Goal: Task Accomplishment & Management: Use online tool/utility

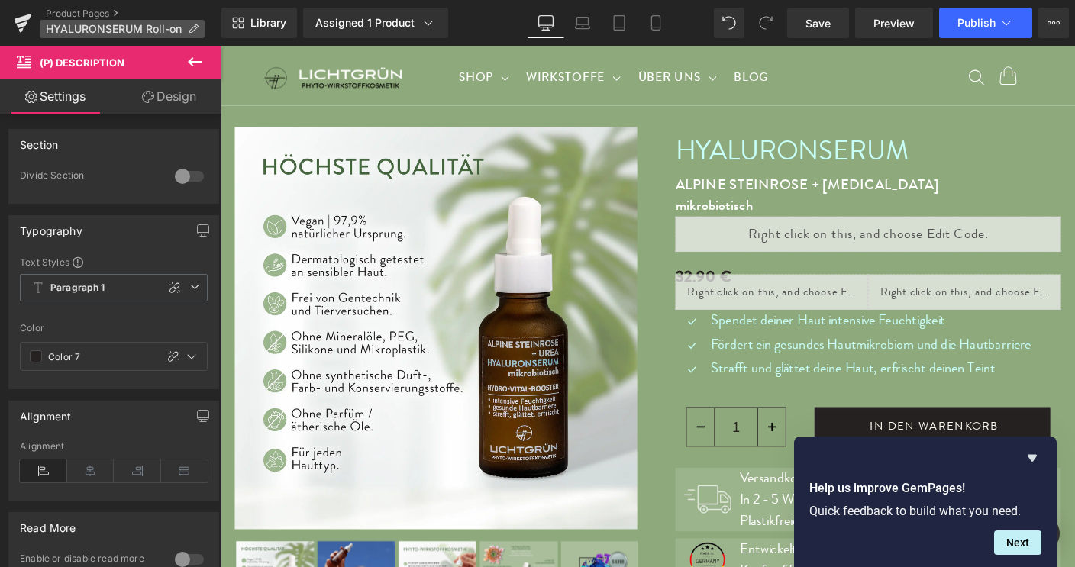
click at [193, 30] on icon at bounding box center [193, 29] width 11 height 11
click at [430, 28] on icon at bounding box center [428, 22] width 15 height 15
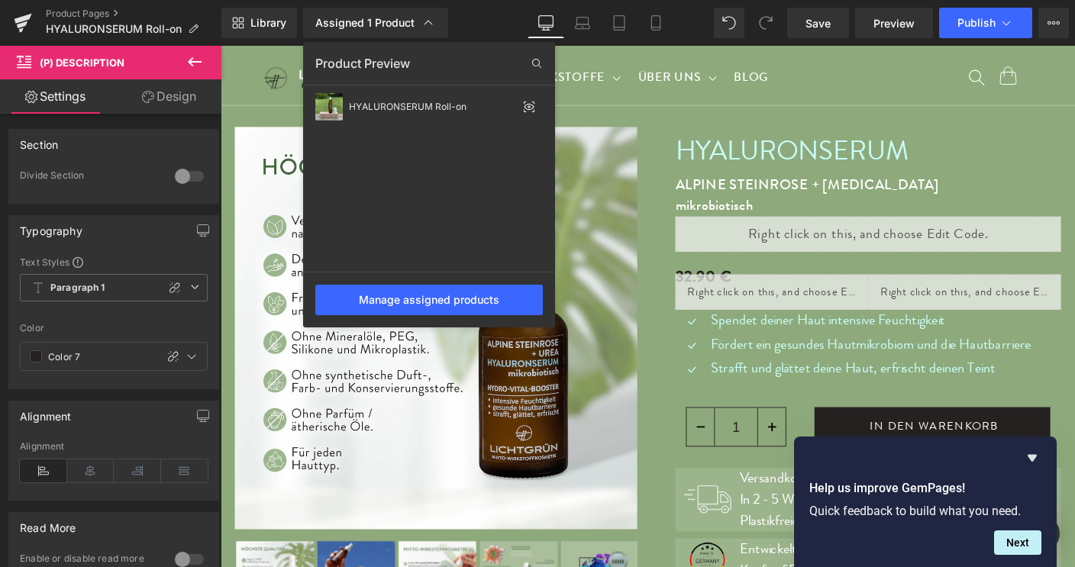
click at [954, 186] on div at bounding box center [648, 306] width 854 height 521
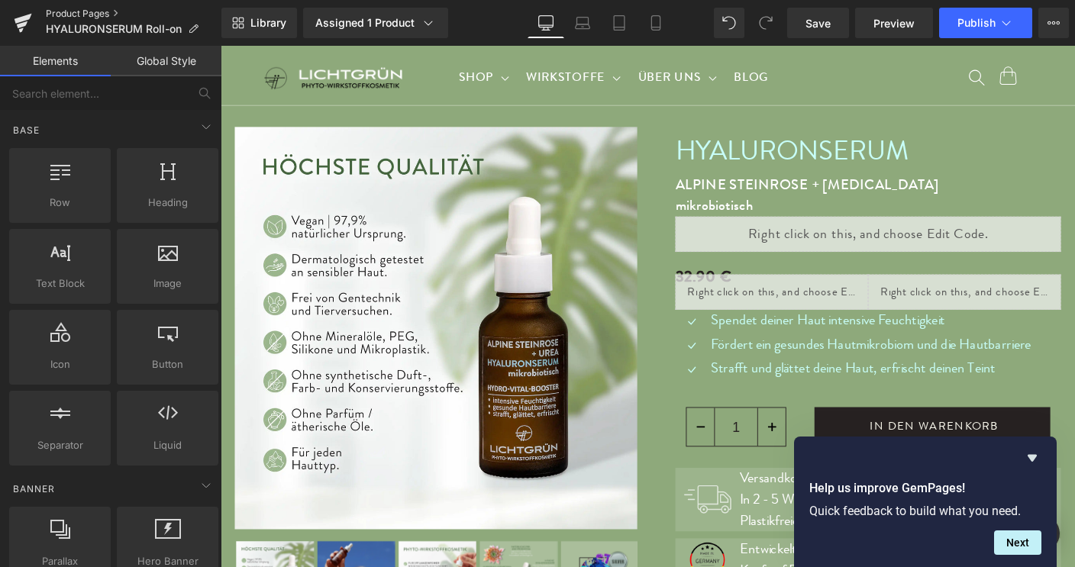
click at [77, 16] on link "Product Pages" at bounding box center [134, 14] width 176 height 12
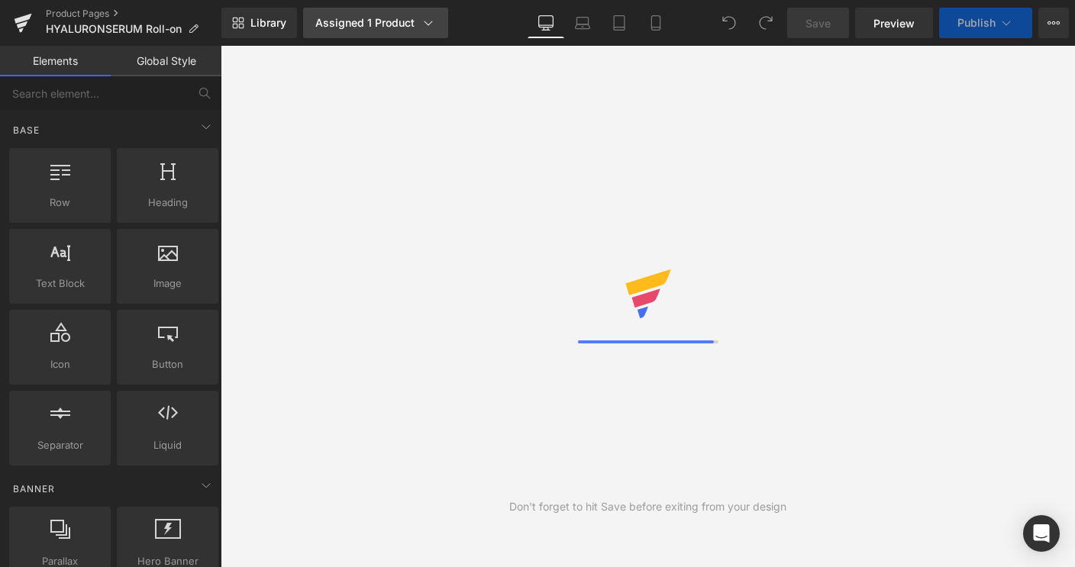
click at [429, 23] on icon at bounding box center [429, 23] width 8 height 5
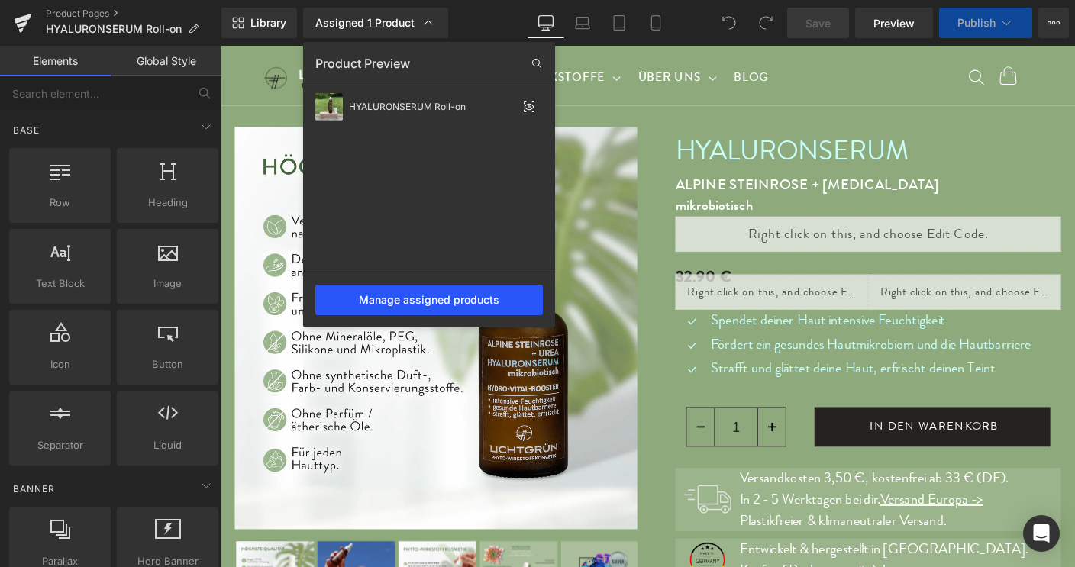
click at [412, 302] on div "Manage assigned products" at bounding box center [429, 300] width 228 height 31
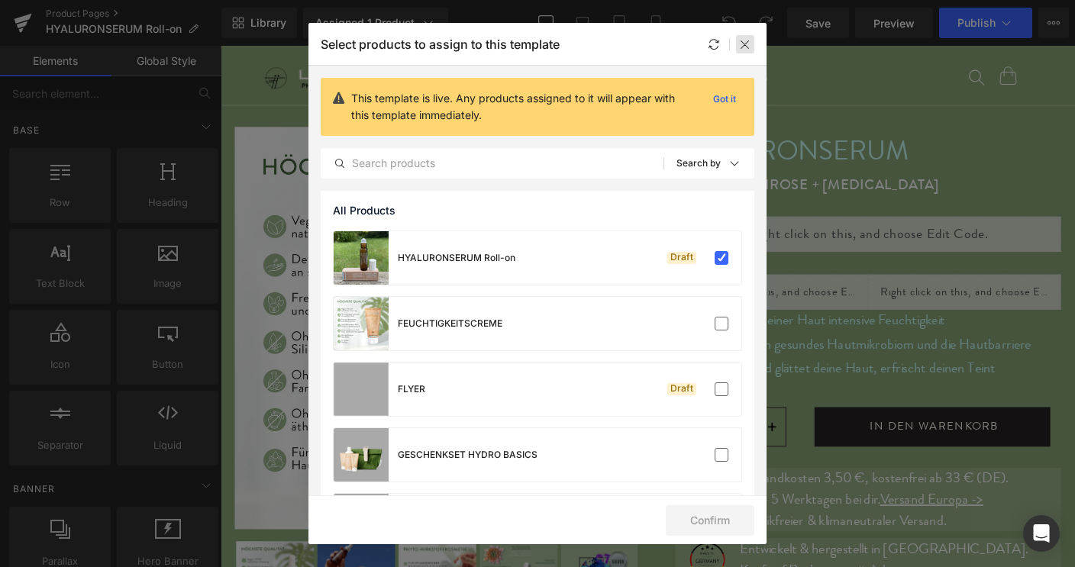
click at [746, 40] on icon at bounding box center [745, 44] width 12 height 12
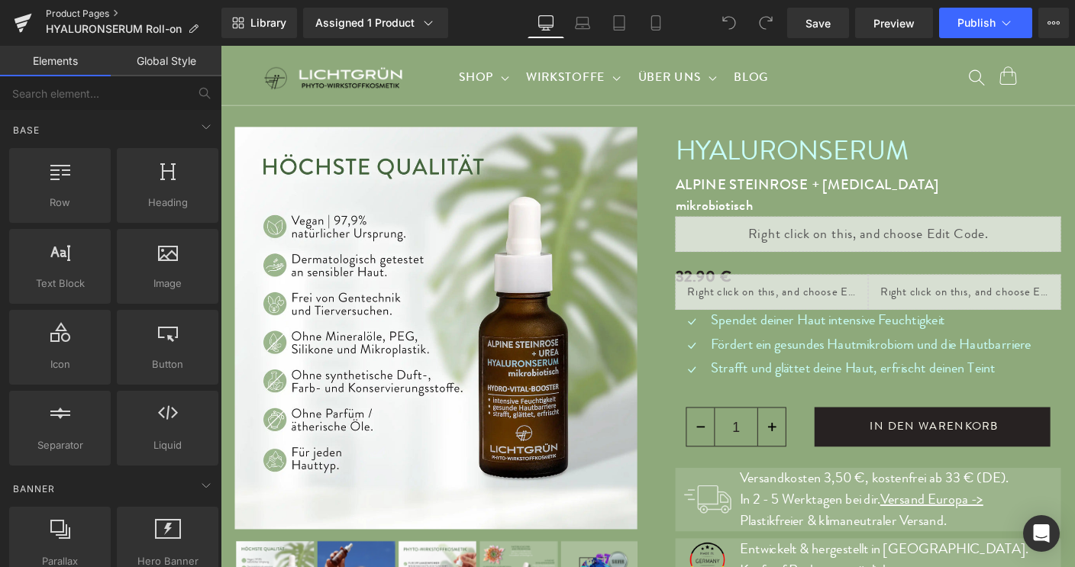
click at [67, 17] on link "Product Pages" at bounding box center [134, 14] width 176 height 12
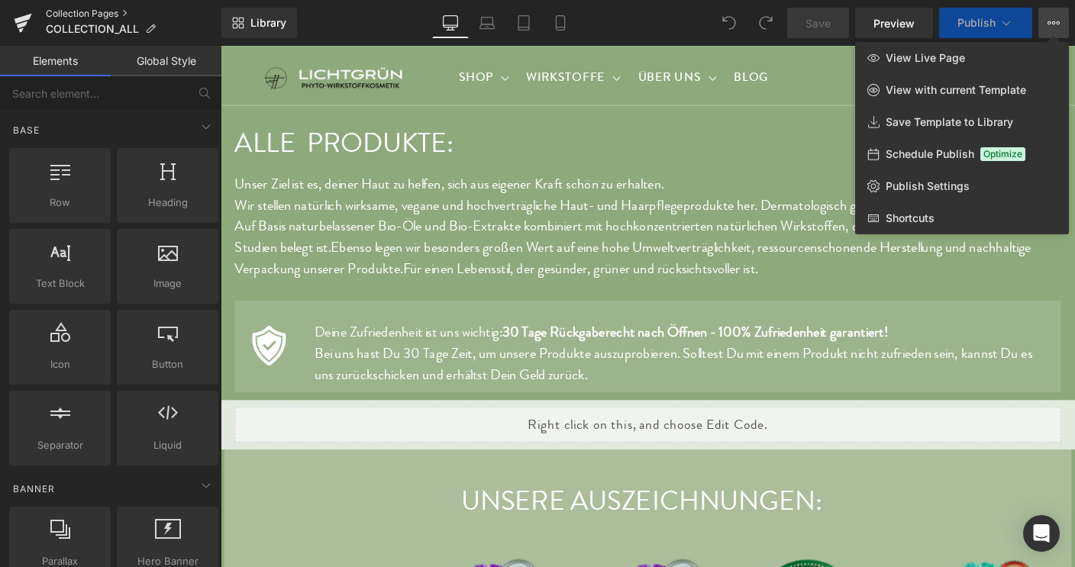
click at [73, 18] on link "Collection Pages" at bounding box center [134, 14] width 176 height 12
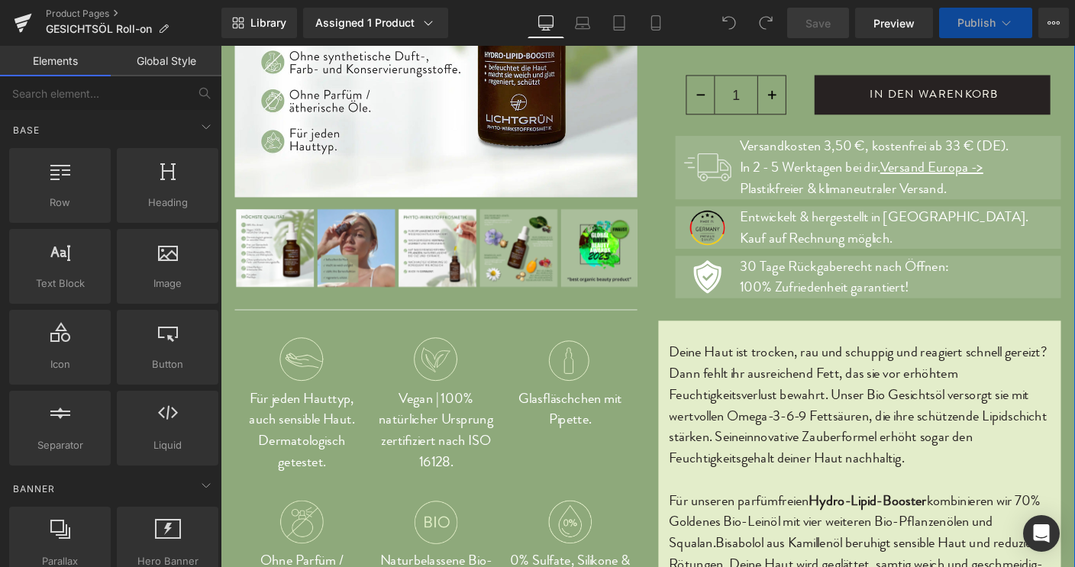
scroll to position [554, 0]
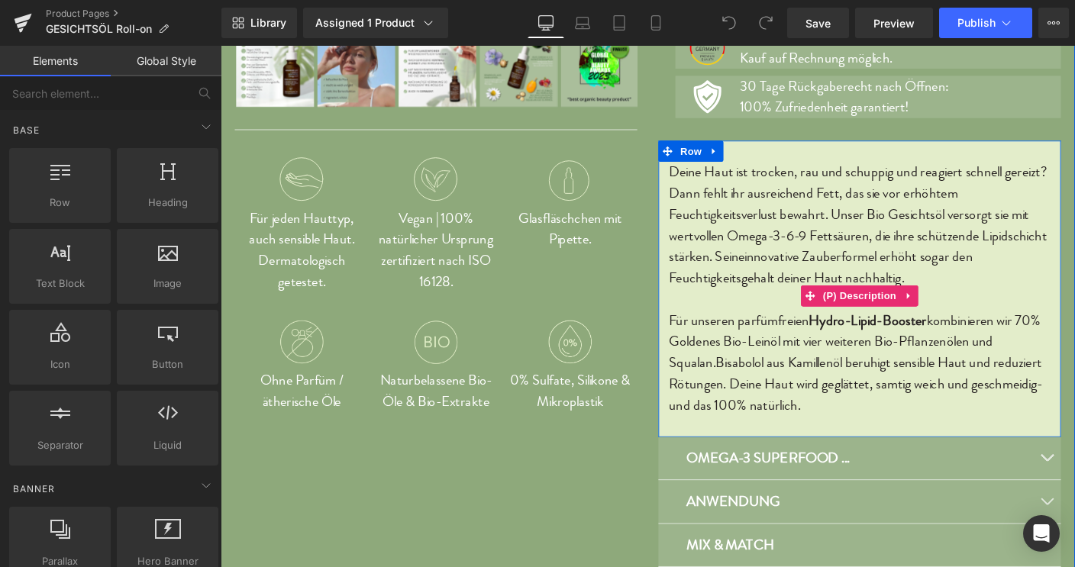
click at [716, 182] on span "Deine Haut ist trocken, rau und schuppig und reagiert schnell gereizt? Dann feh…" at bounding box center [910, 228] width 408 height 114
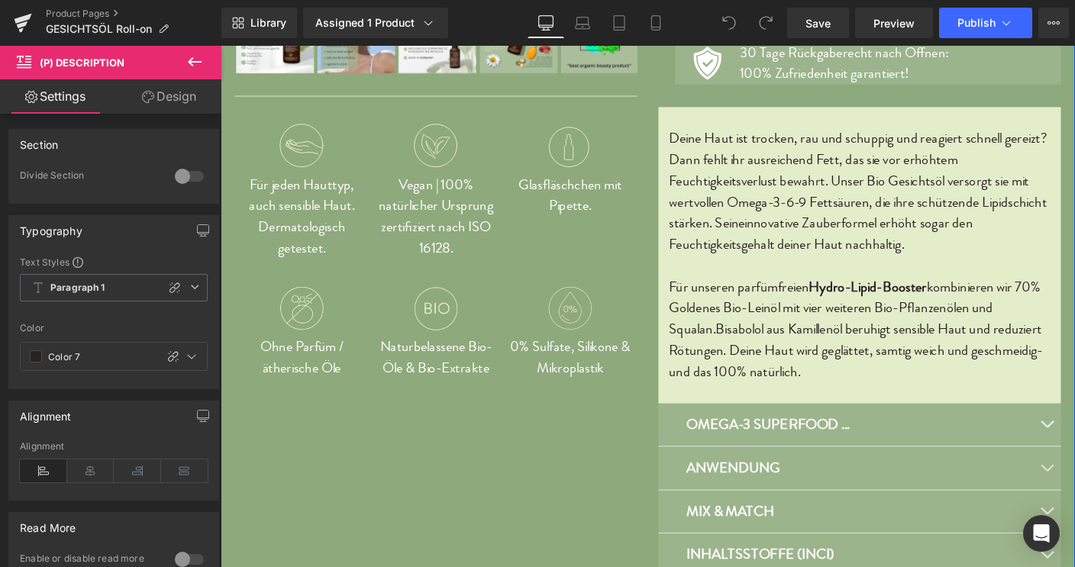
scroll to position [583, 0]
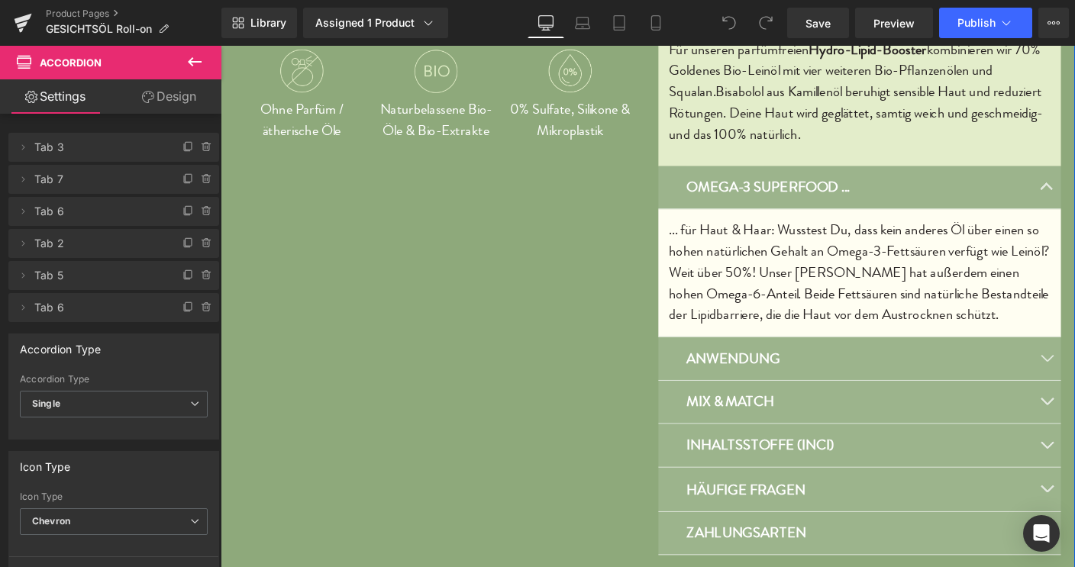
scroll to position [849, 0]
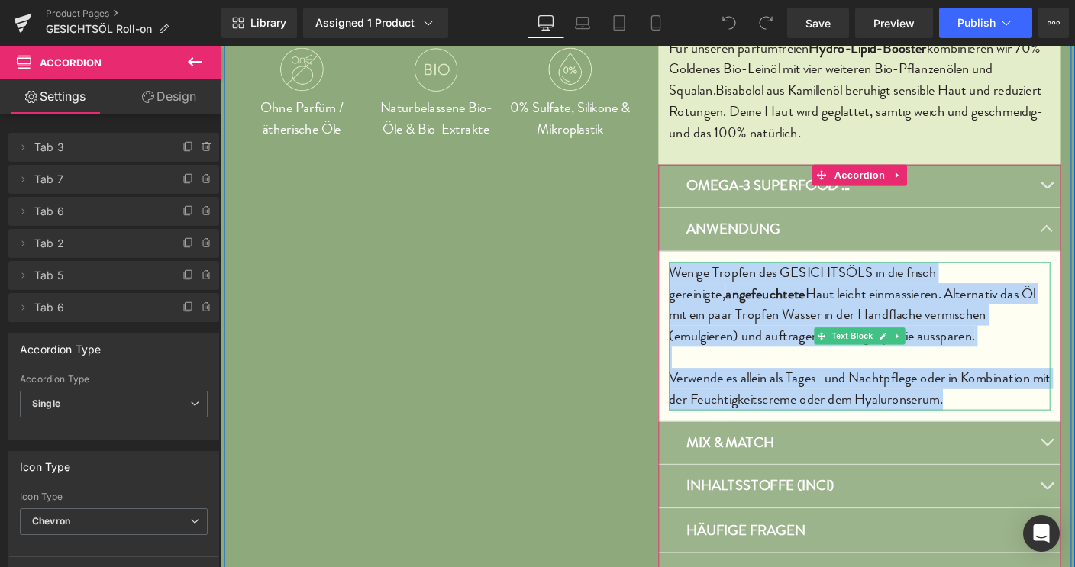
drag, startPoint x: 695, startPoint y: 288, endPoint x: 1051, endPoint y: 422, distance: 381.1
click at [1051, 422] on article "Wenige Tropfen des GESICHTSÖLS in die frisch gereinigte, angefeuchtete Haut lei…" at bounding box center [911, 360] width 435 height 184
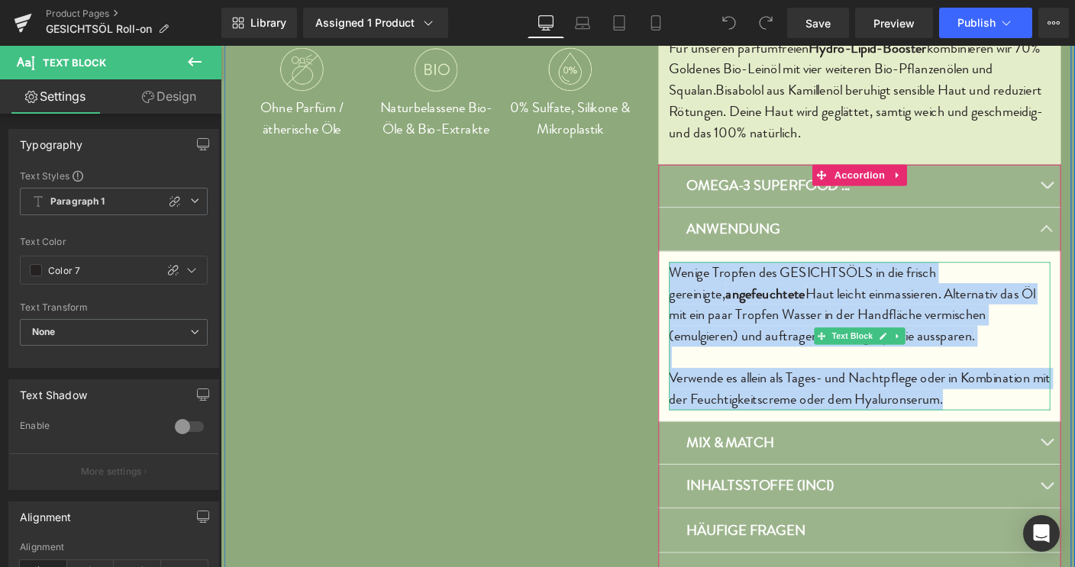
drag, startPoint x: 703, startPoint y: 289, endPoint x: 1047, endPoint y: 423, distance: 368.9
click at [1047, 423] on p "Wenige Tropfen des GESICHTSÖLS in die frisch gereinigte, angefeuchtete Haut lei…" at bounding box center [912, 359] width 412 height 160
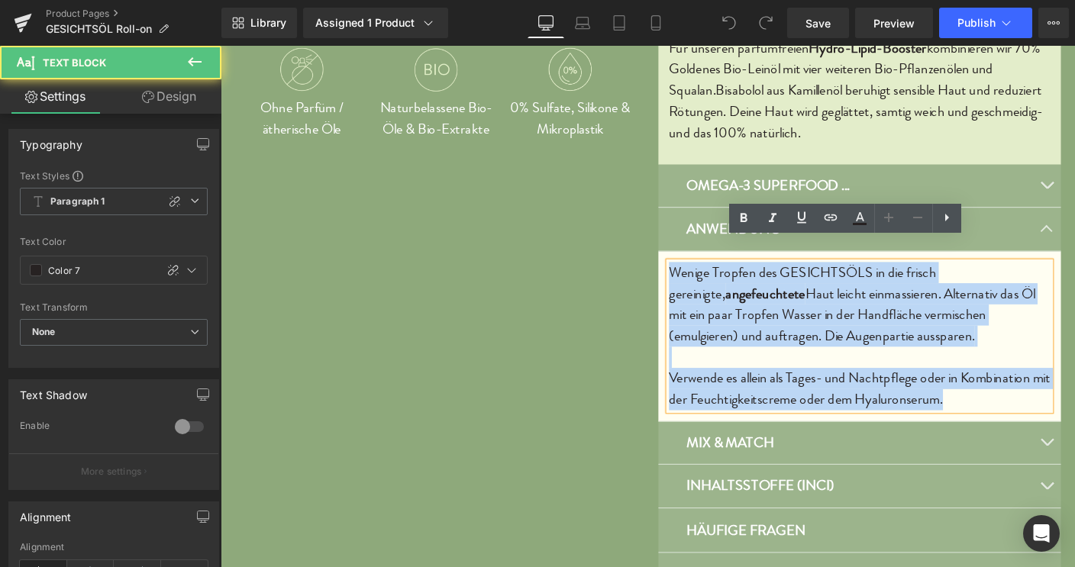
scroll to position [894, 0]
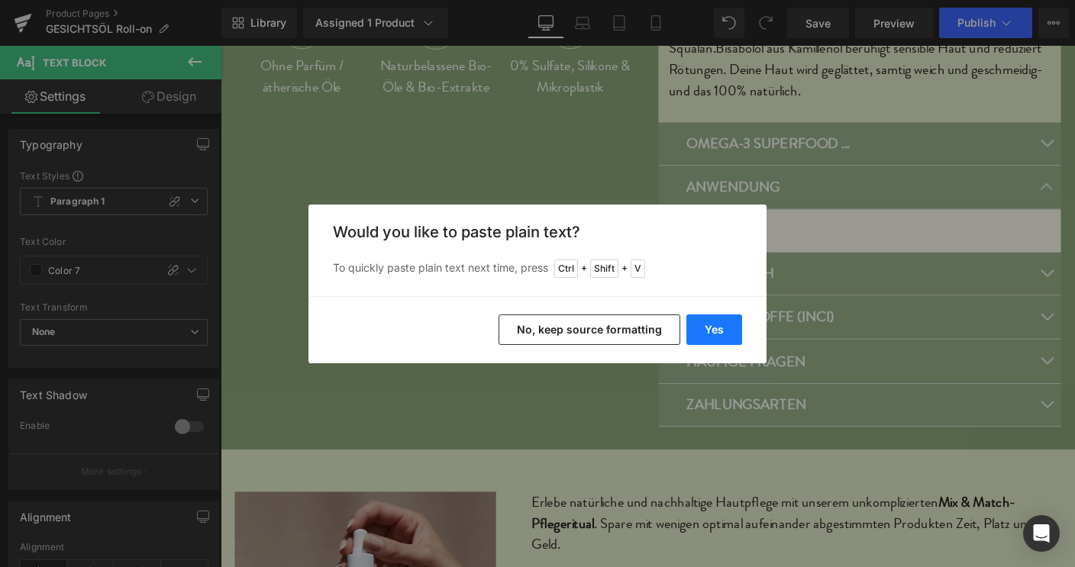
click at [712, 328] on button "Yes" at bounding box center [714, 330] width 56 height 31
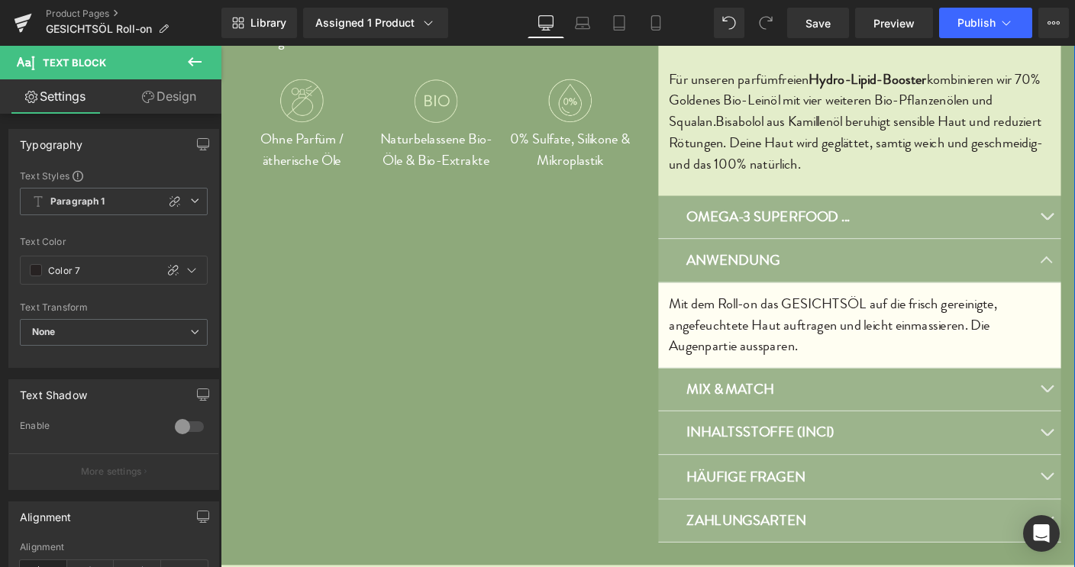
scroll to position [815, 0]
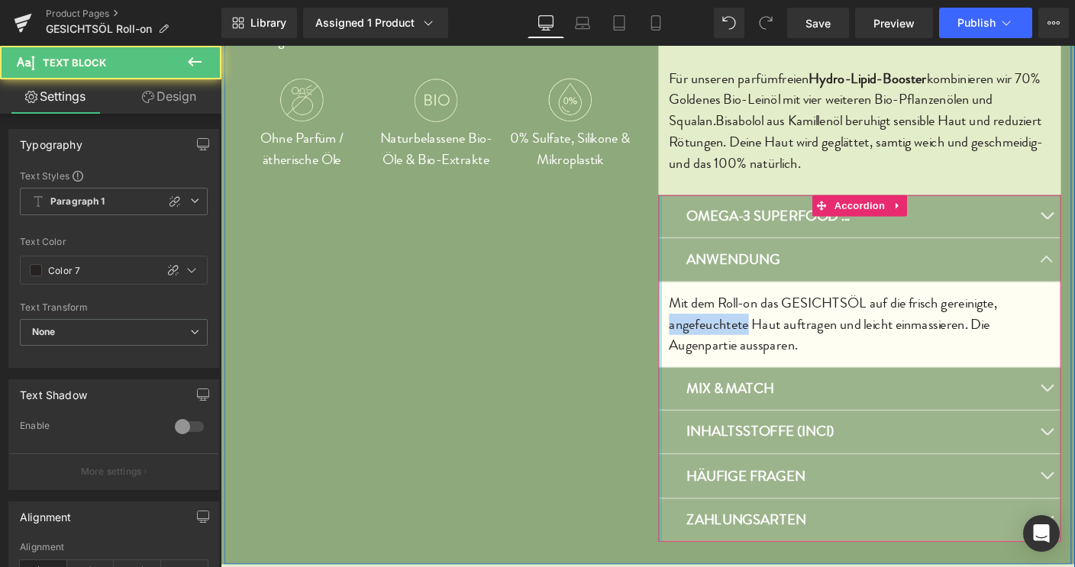
drag, startPoint x: 784, startPoint y: 349, endPoint x: 689, endPoint y: 350, distance: 94.7
click at [694, 350] on div "OMEGA-3 SUPERFOOD ... Text Block ... für Haut & Haar: Wusstest Du, dass kein an…" at bounding box center [911, 395] width 435 height 375
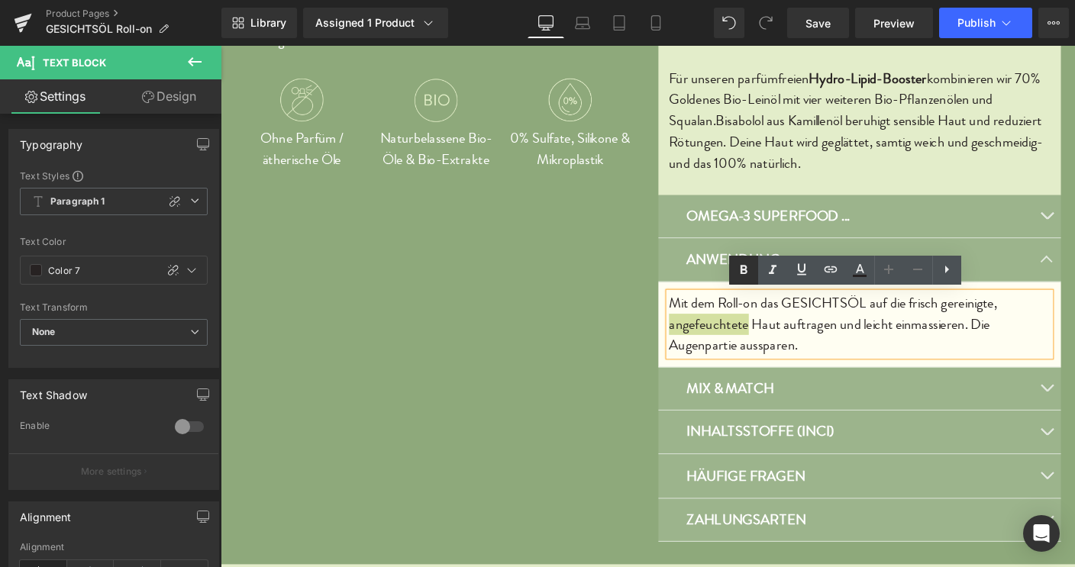
click at [746, 272] on icon at bounding box center [744, 269] width 7 height 9
click at [1035, 350] on p "Mit dem Roll-on das GESICHTSÖL auf die frisch gereinigte, angefeuchtete Haut au…" at bounding box center [912, 347] width 412 height 69
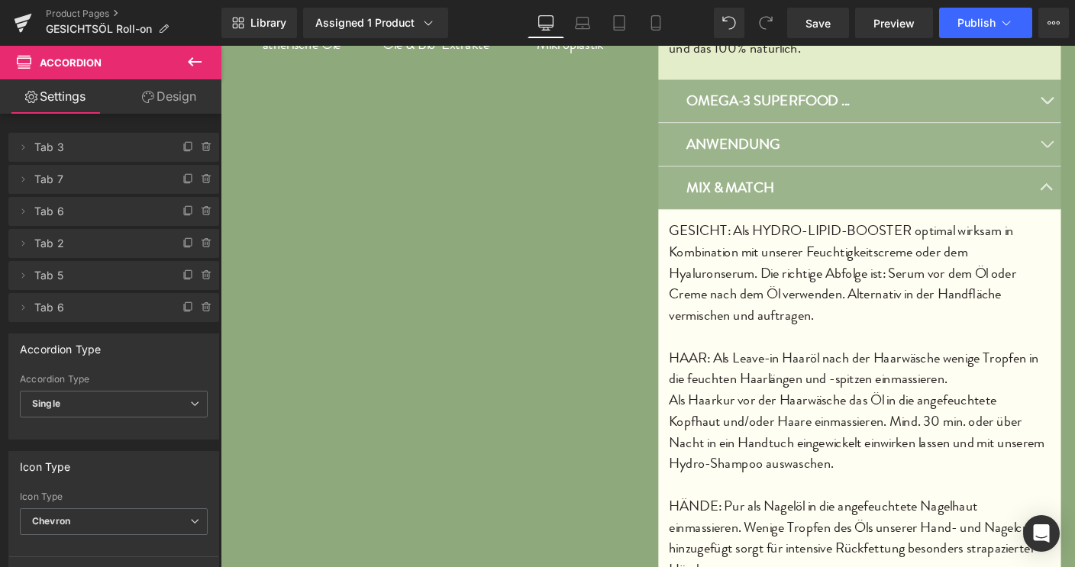
scroll to position [936, 0]
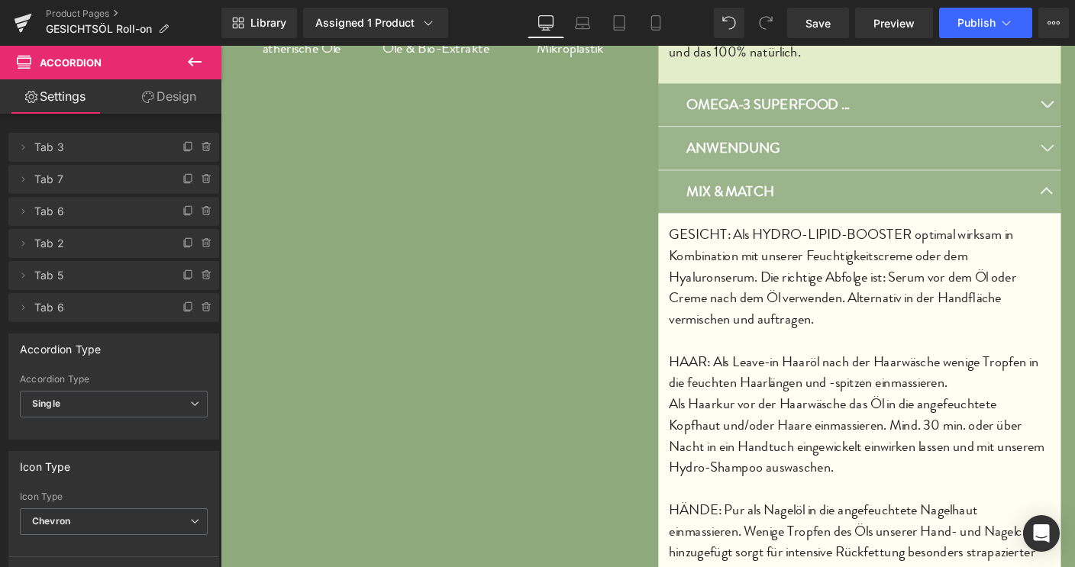
click at [750, 199] on strong "MIX & MATCH" at bounding box center [772, 203] width 95 height 22
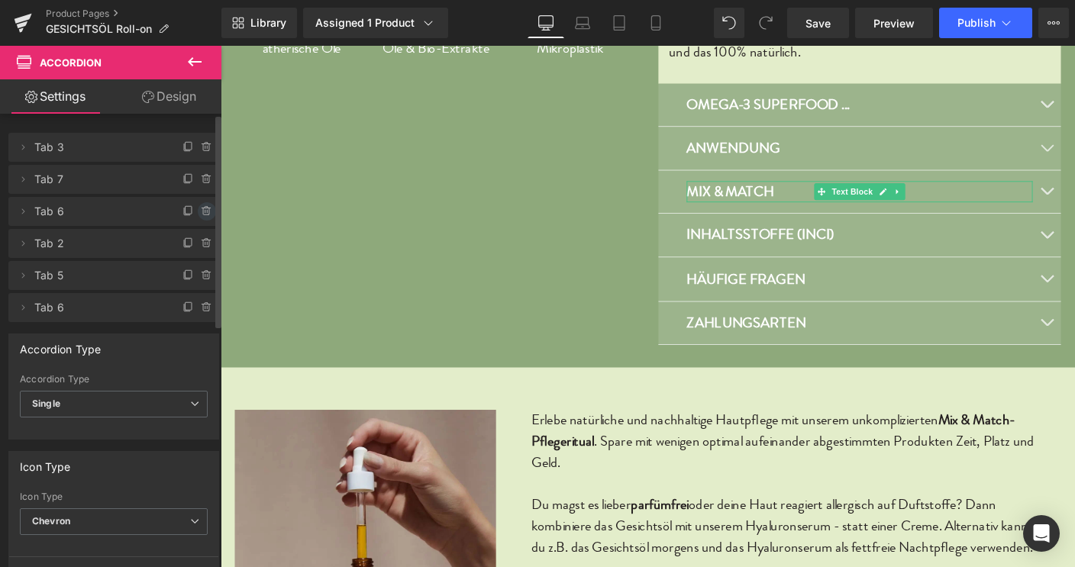
click at [201, 211] on icon at bounding box center [207, 211] width 12 height 12
click at [188, 211] on button "Delete" at bounding box center [190, 212] width 48 height 20
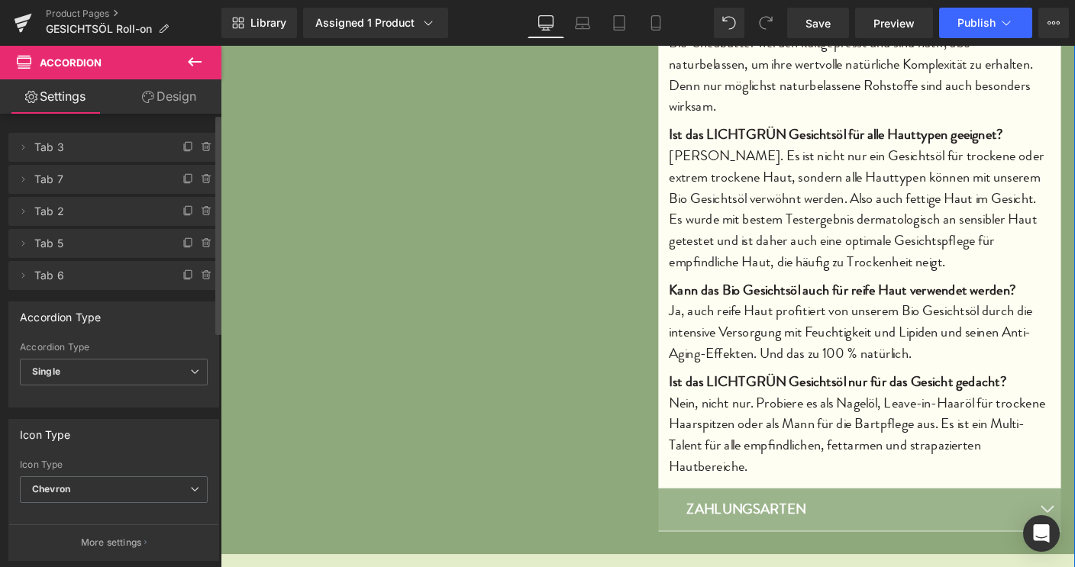
scroll to position [1507, 0]
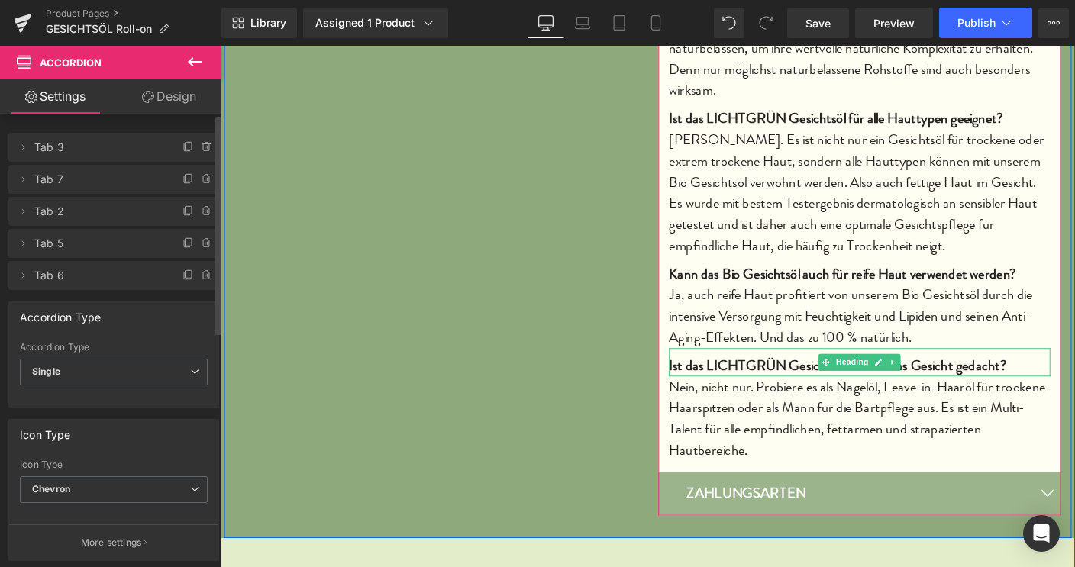
click at [721, 394] on h2 "Ist das LICHTGRÜN Gesichtsöl nur für das Gesicht gedacht?" at bounding box center [912, 392] width 412 height 23
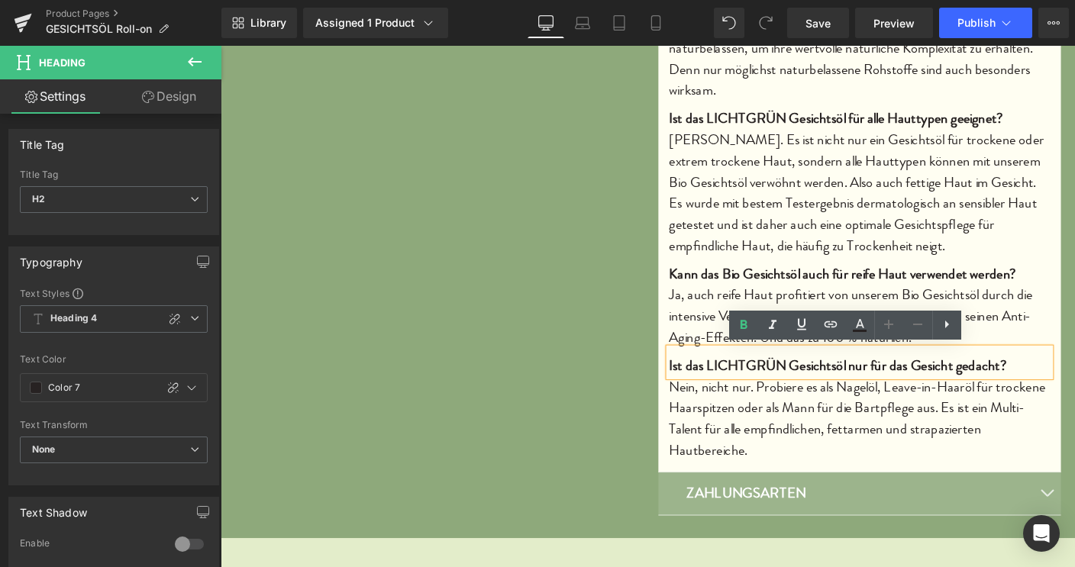
click at [713, 393] on h2 "Ist das LICHTGRÜN Gesichtsöl nur für das Gesicht gedacht?" at bounding box center [912, 392] width 412 height 23
click at [951, 326] on icon at bounding box center [947, 324] width 18 height 18
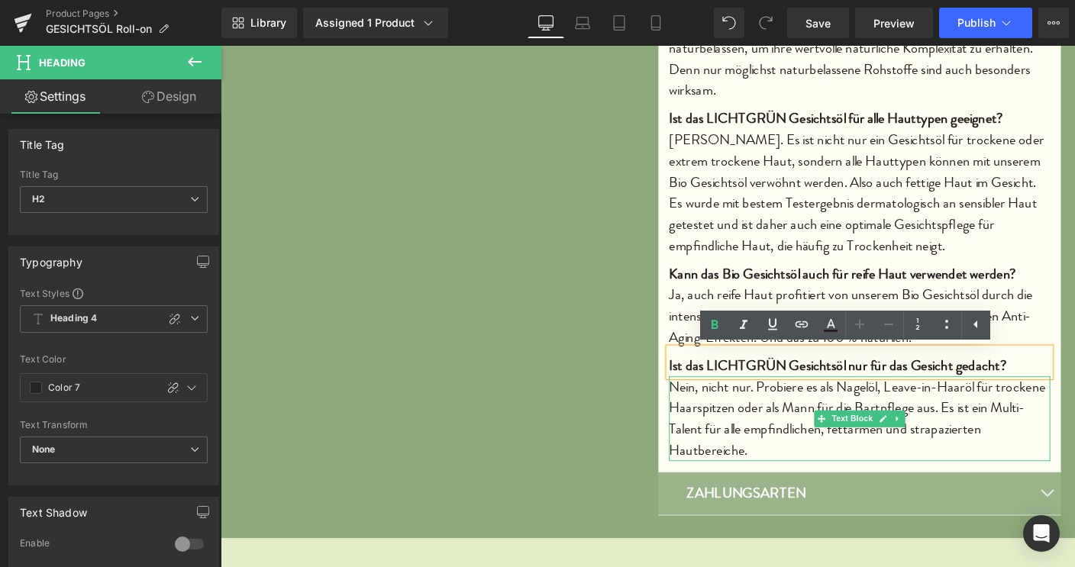
click at [970, 435] on p "Nein, nicht nur. Probiere es als Nagelöl, Leave-in-Haaröl für trockene Haarspit…" at bounding box center [912, 450] width 412 height 92
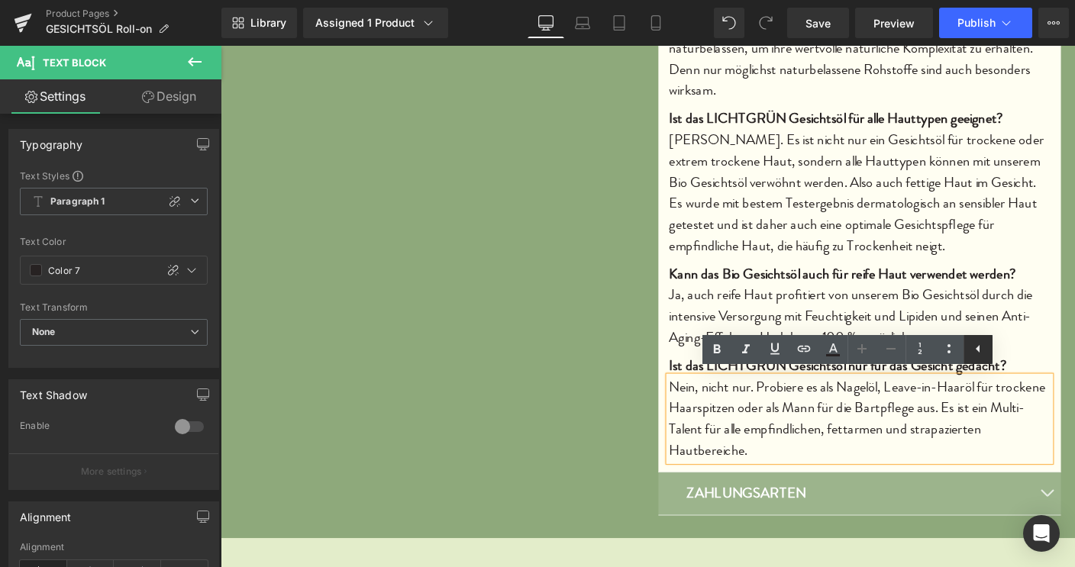
click at [977, 349] on icon at bounding box center [978, 349] width 4 height 8
click at [864, 419] on p "Nein, nicht nur. Probiere es als Nagelöl, Leave-in-Haaröl für trockene Haarspit…" at bounding box center [912, 450] width 412 height 92
click at [783, 285] on h2 "Kann das Bio Gesichtsöl auch für reife Haut verwendet werden?" at bounding box center [912, 293] width 412 height 23
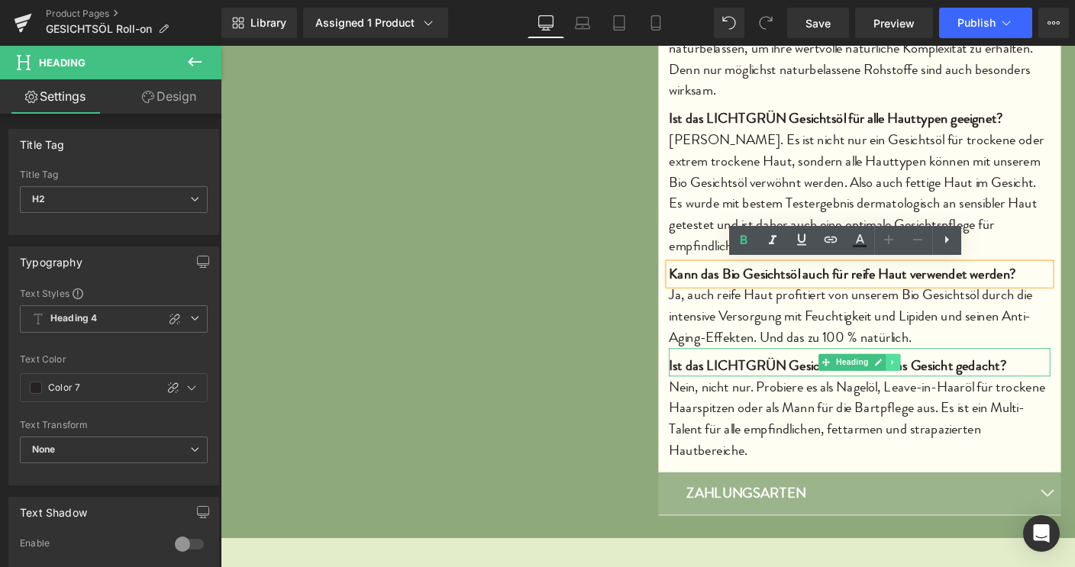
click at [944, 384] on icon at bounding box center [948, 388] width 8 height 9
click at [952, 385] on icon at bounding box center [956, 388] width 8 height 8
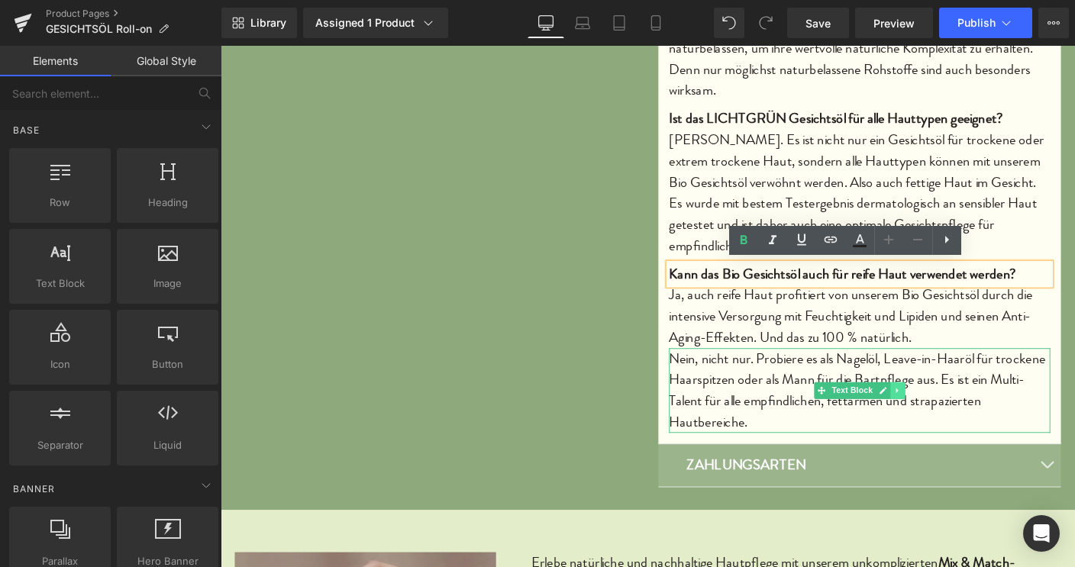
click at [945, 424] on link at bounding box center [953, 419] width 16 height 18
click at [958, 420] on link at bounding box center [961, 419] width 16 height 18
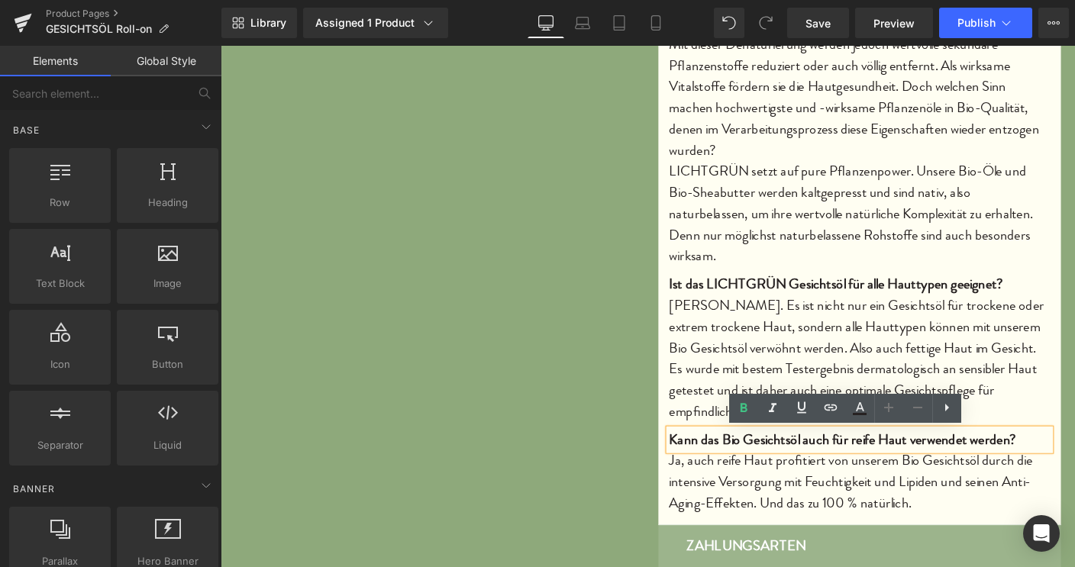
scroll to position [1342, 0]
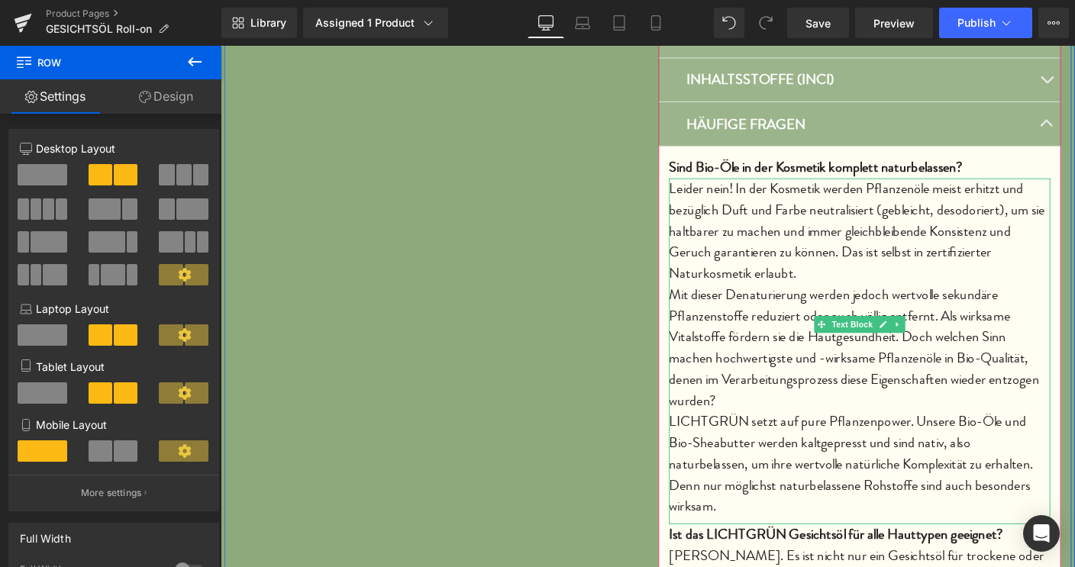
scroll to position [1057, 0]
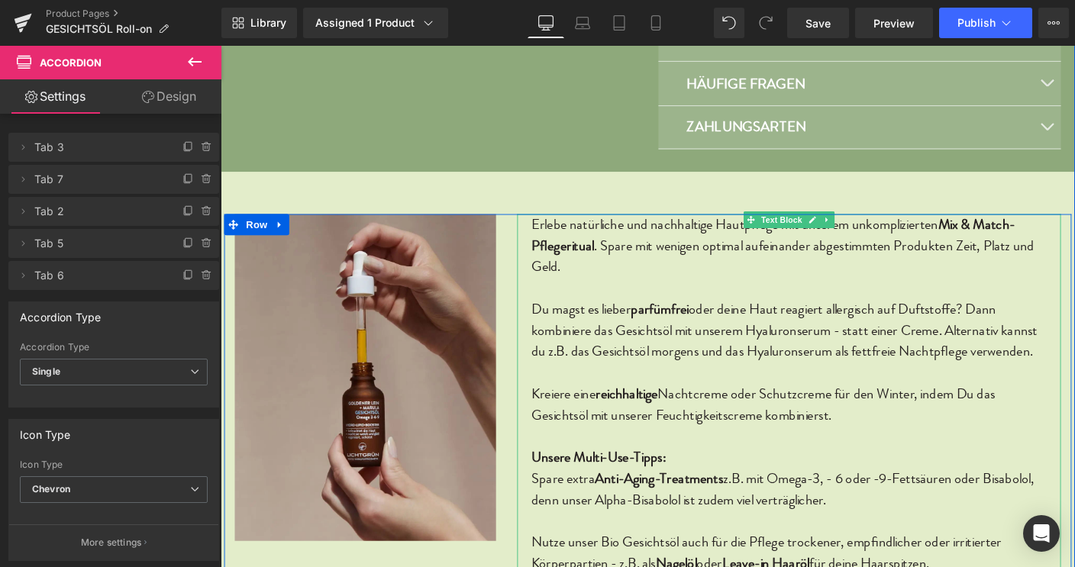
scroll to position [1100, 0]
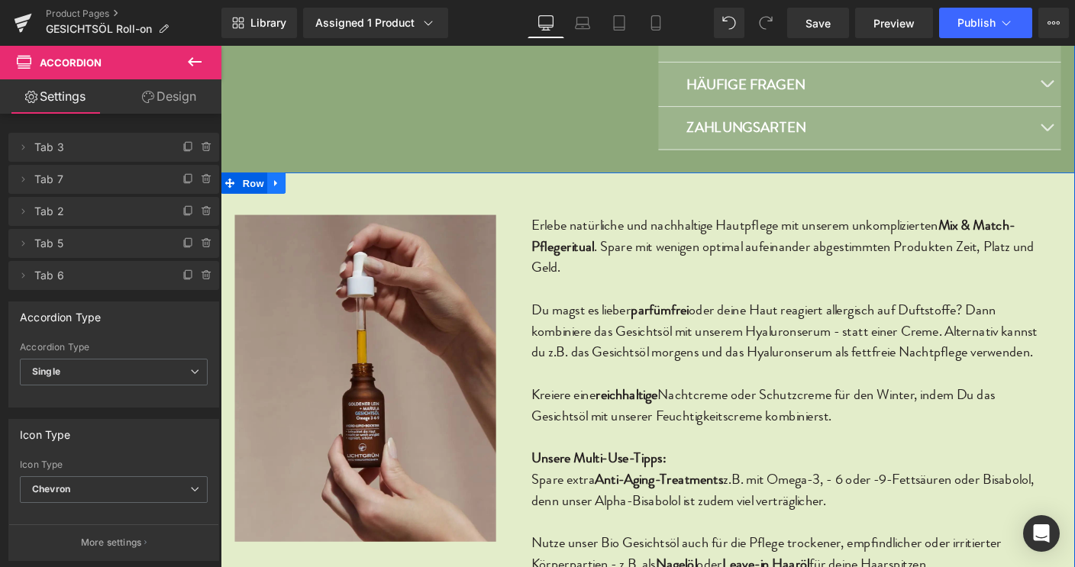
click at [276, 197] on icon at bounding box center [281, 194] width 11 height 11
click at [315, 194] on icon at bounding box center [320, 194] width 11 height 11
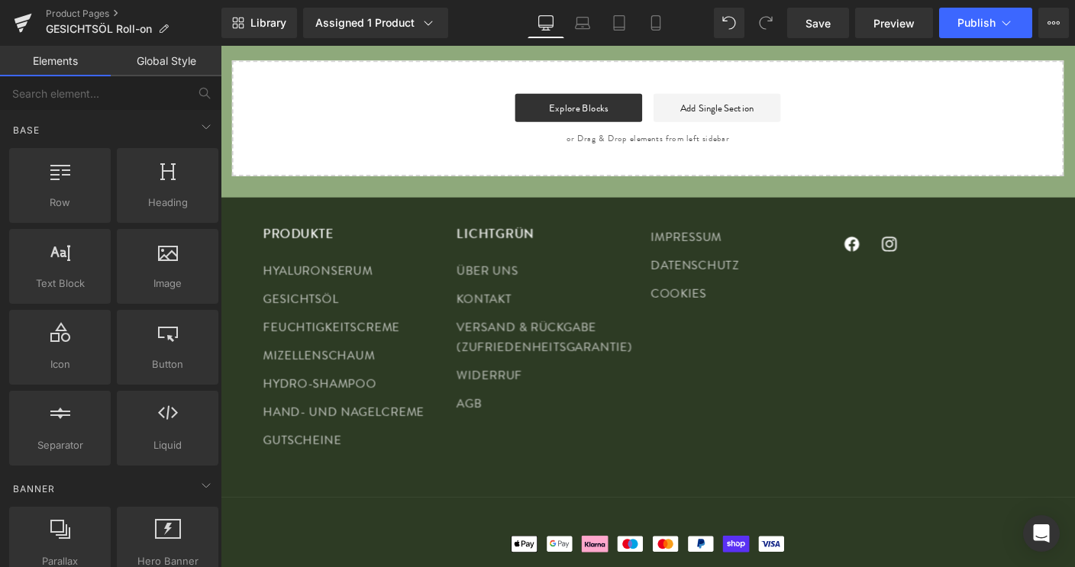
scroll to position [4113, 0]
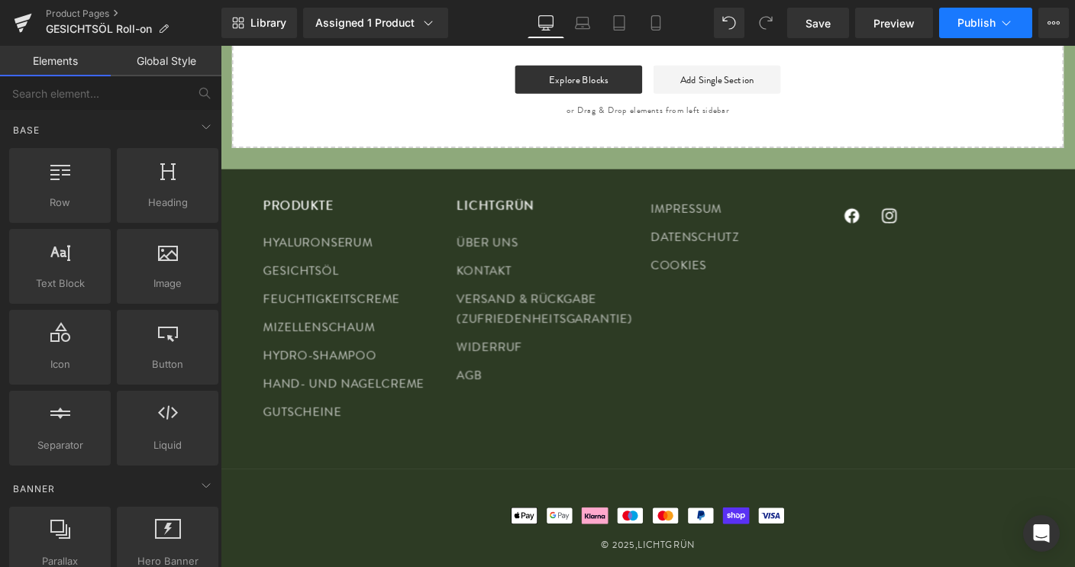
click at [975, 24] on span "Publish" at bounding box center [976, 23] width 38 height 12
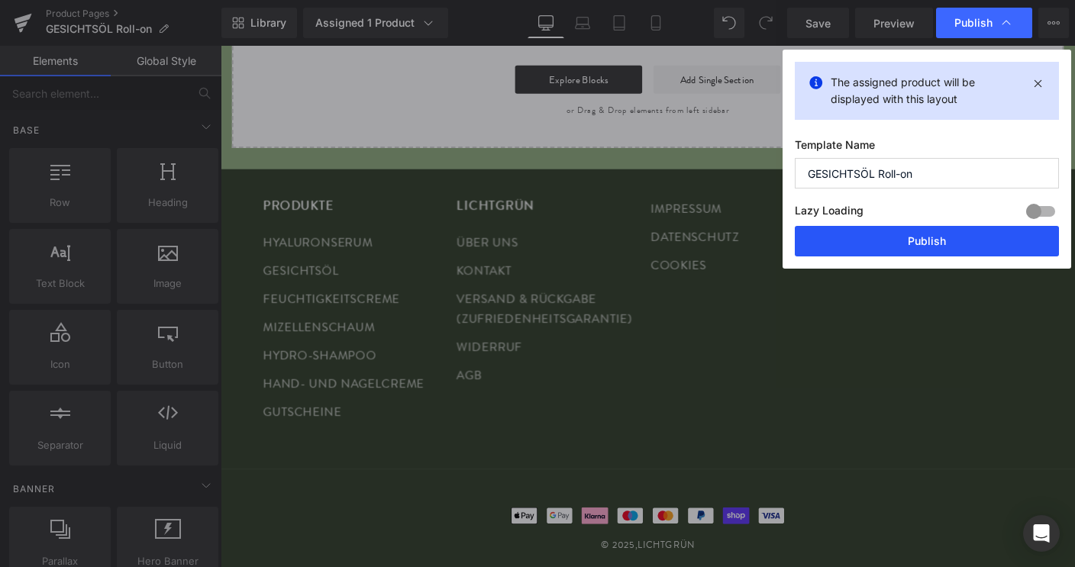
click at [925, 242] on button "Publish" at bounding box center [927, 241] width 264 height 31
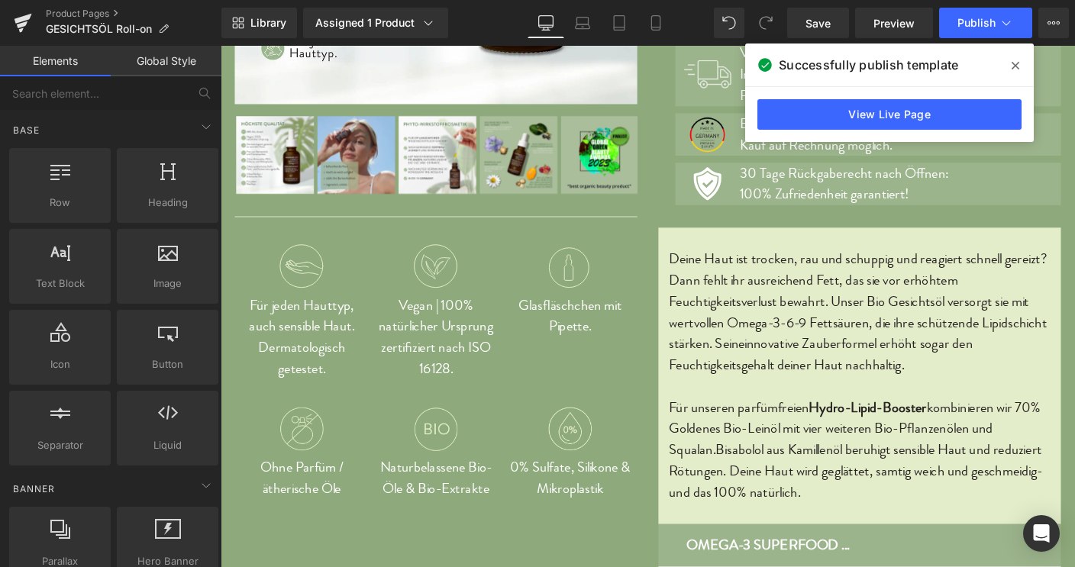
scroll to position [0, 0]
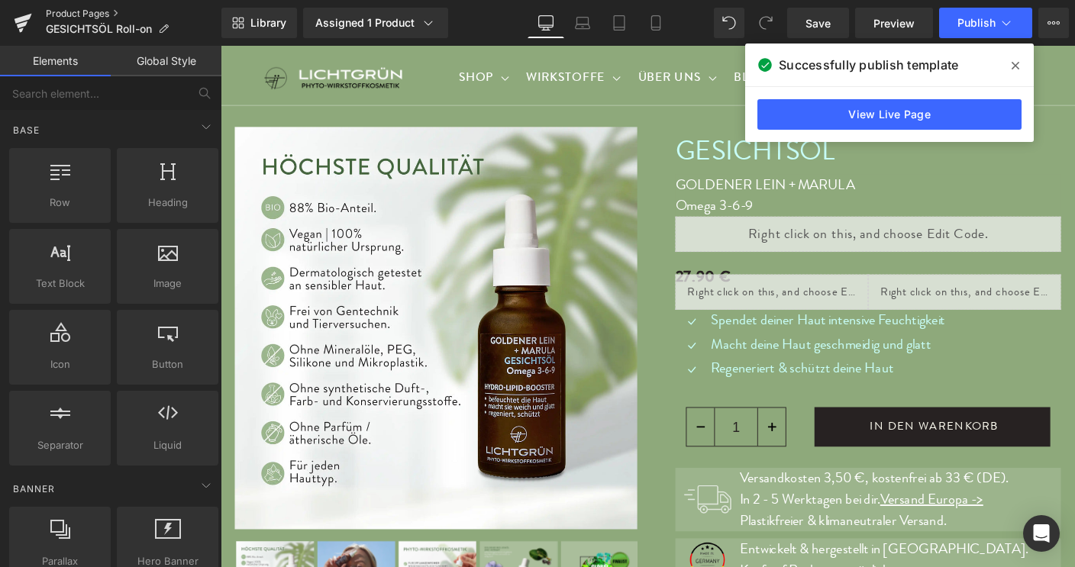
click at [82, 13] on link "Product Pages" at bounding box center [134, 14] width 176 height 12
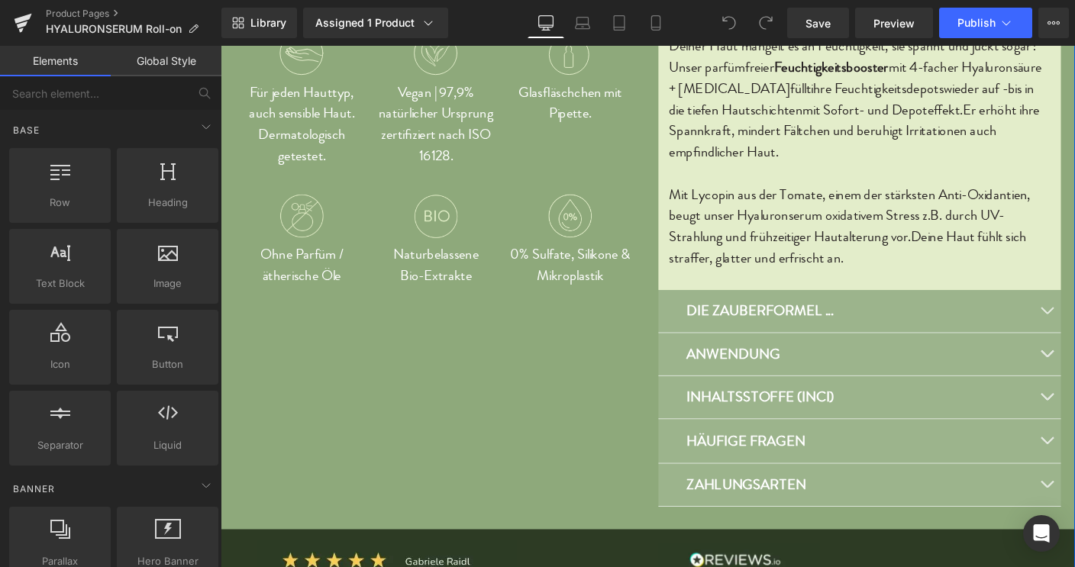
scroll to position [696, 0]
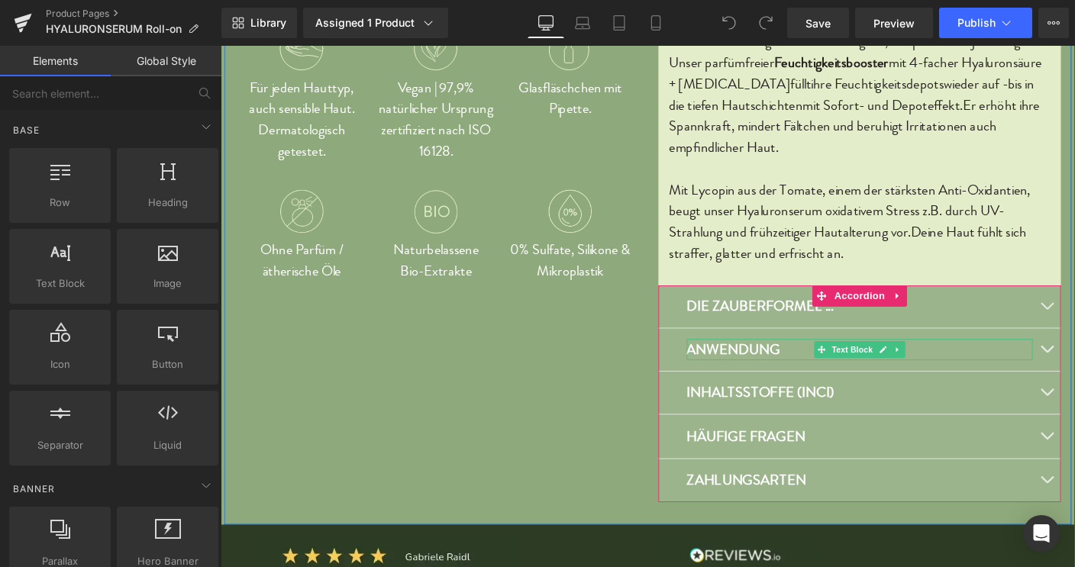
click at [1033, 375] on p "ANWENDUNG" at bounding box center [912, 374] width 374 height 23
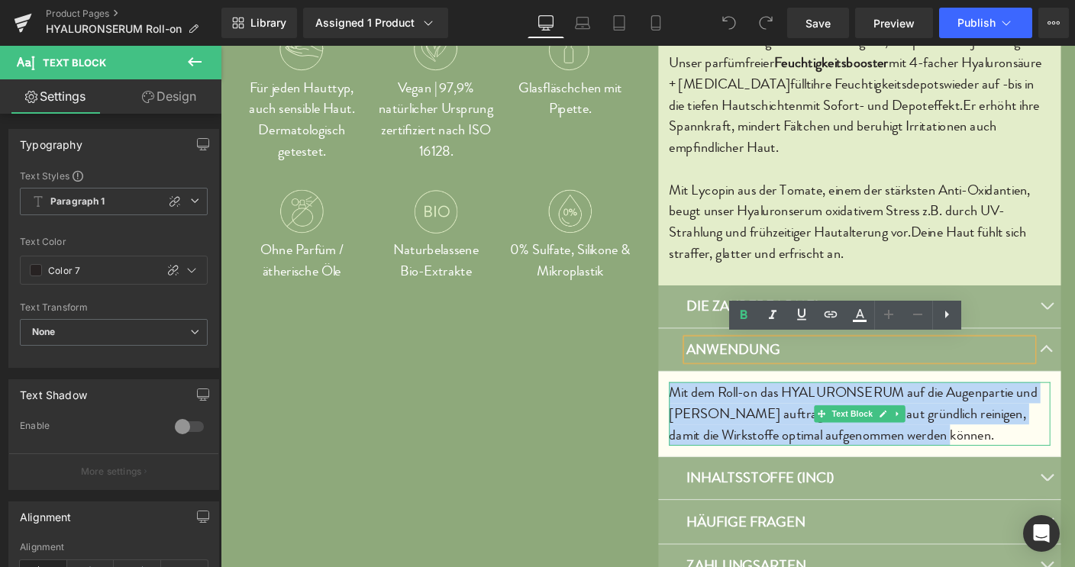
drag, startPoint x: 702, startPoint y: 416, endPoint x: 1019, endPoint y: 460, distance: 319.9
click at [1019, 460] on p "Mit dem Roll-on das HYALURONSERUM auf die Augenpartie und [PERSON_NAME] auftrag…" at bounding box center [912, 443] width 412 height 69
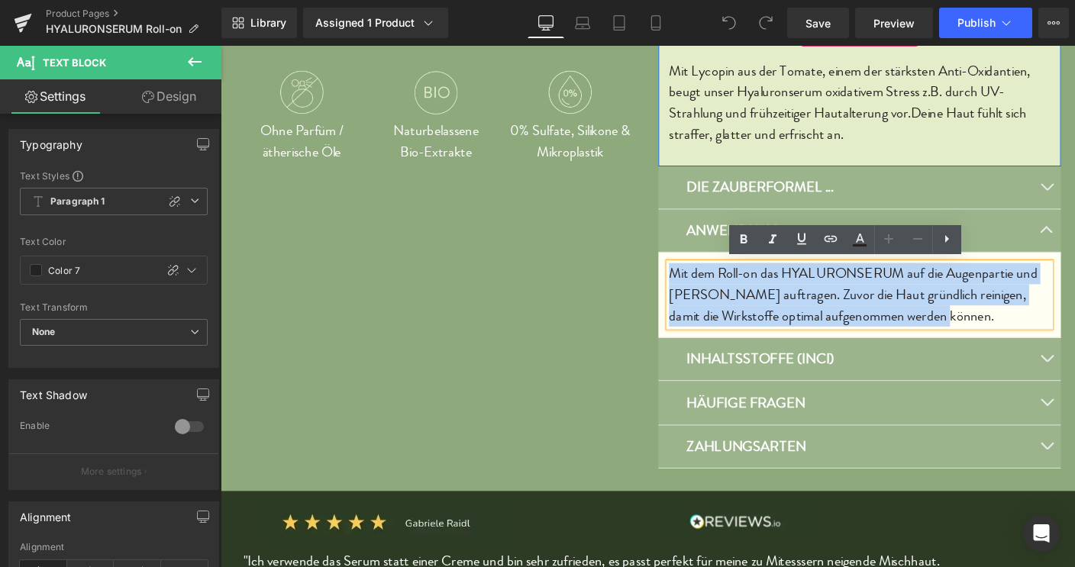
scroll to position [825, 0]
